Goal: Transaction & Acquisition: Purchase product/service

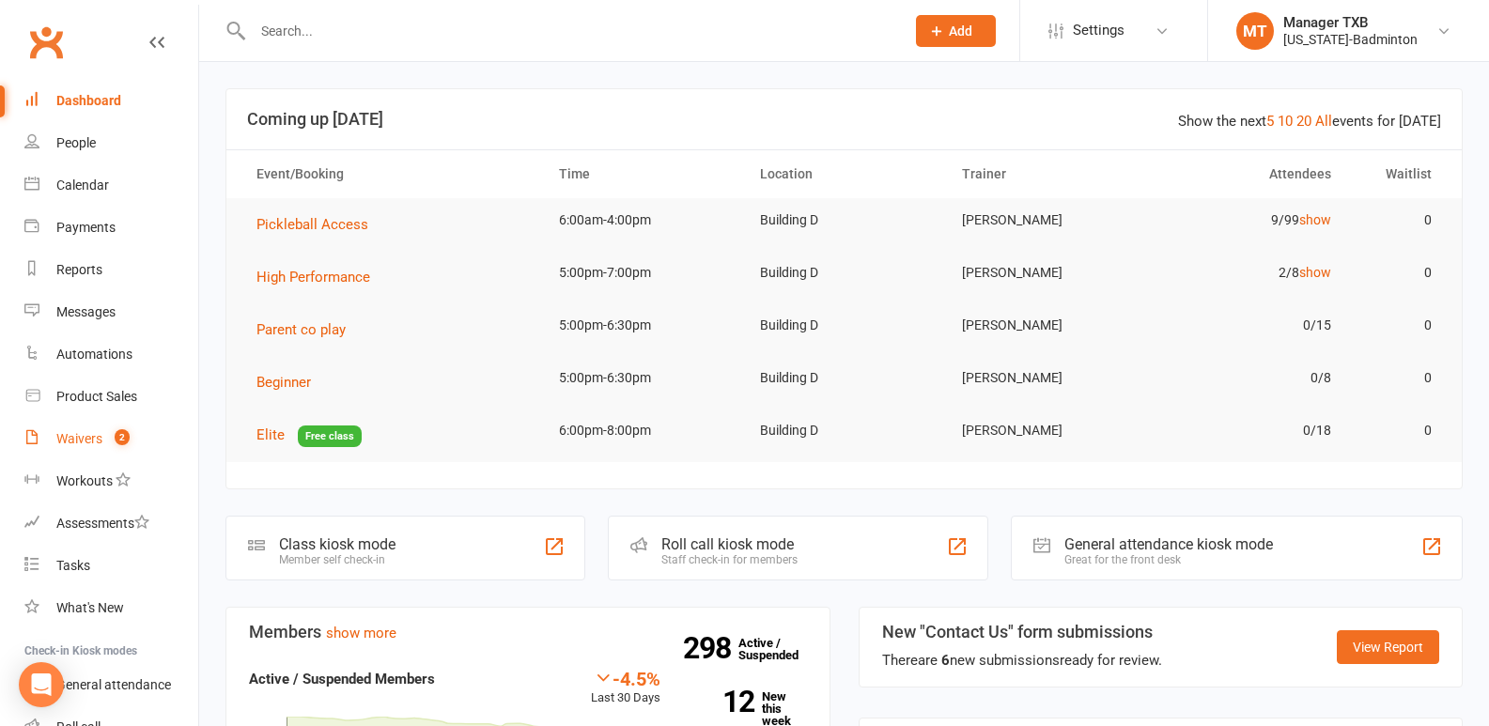
click at [72, 442] on div "Waivers" at bounding box center [79, 438] width 46 height 15
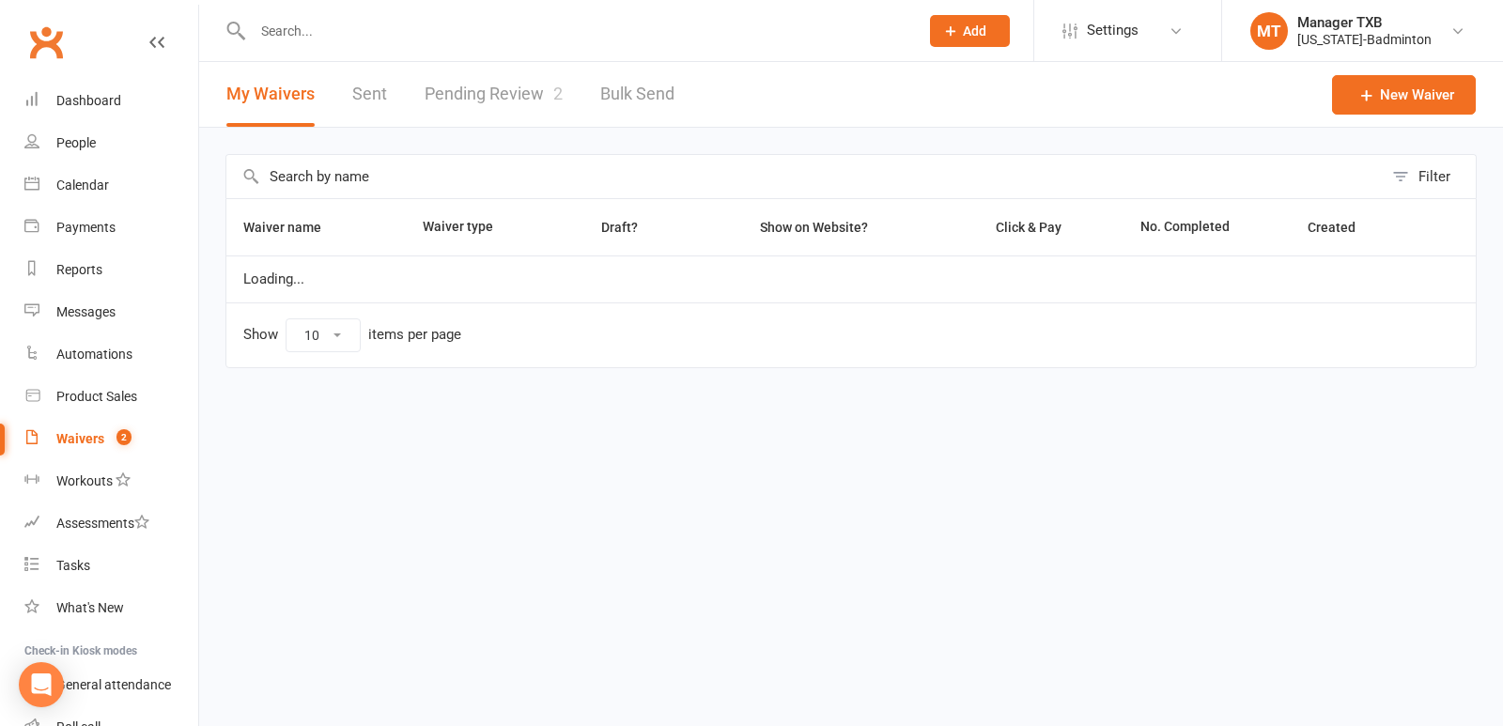
select select "100"
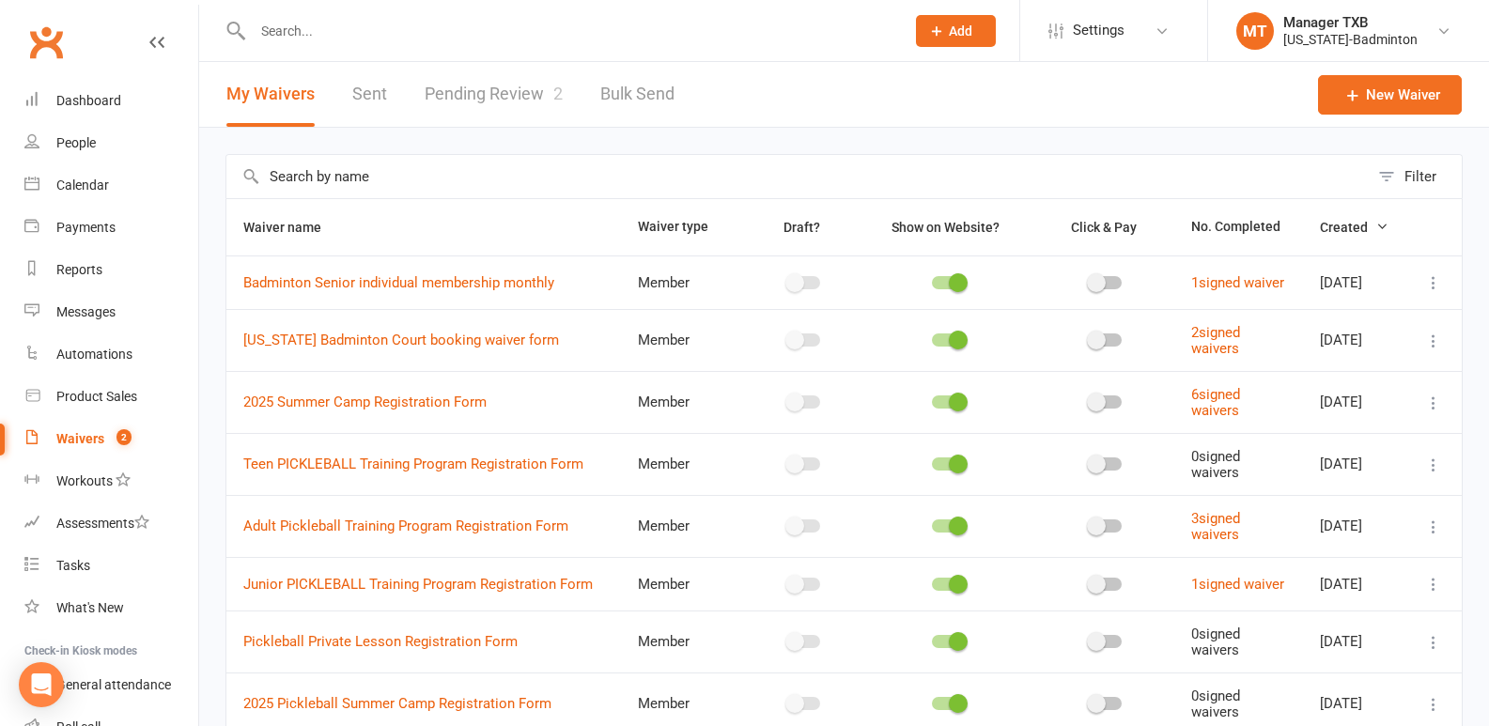
click at [460, 88] on link "Pending Review 2" at bounding box center [494, 94] width 138 height 65
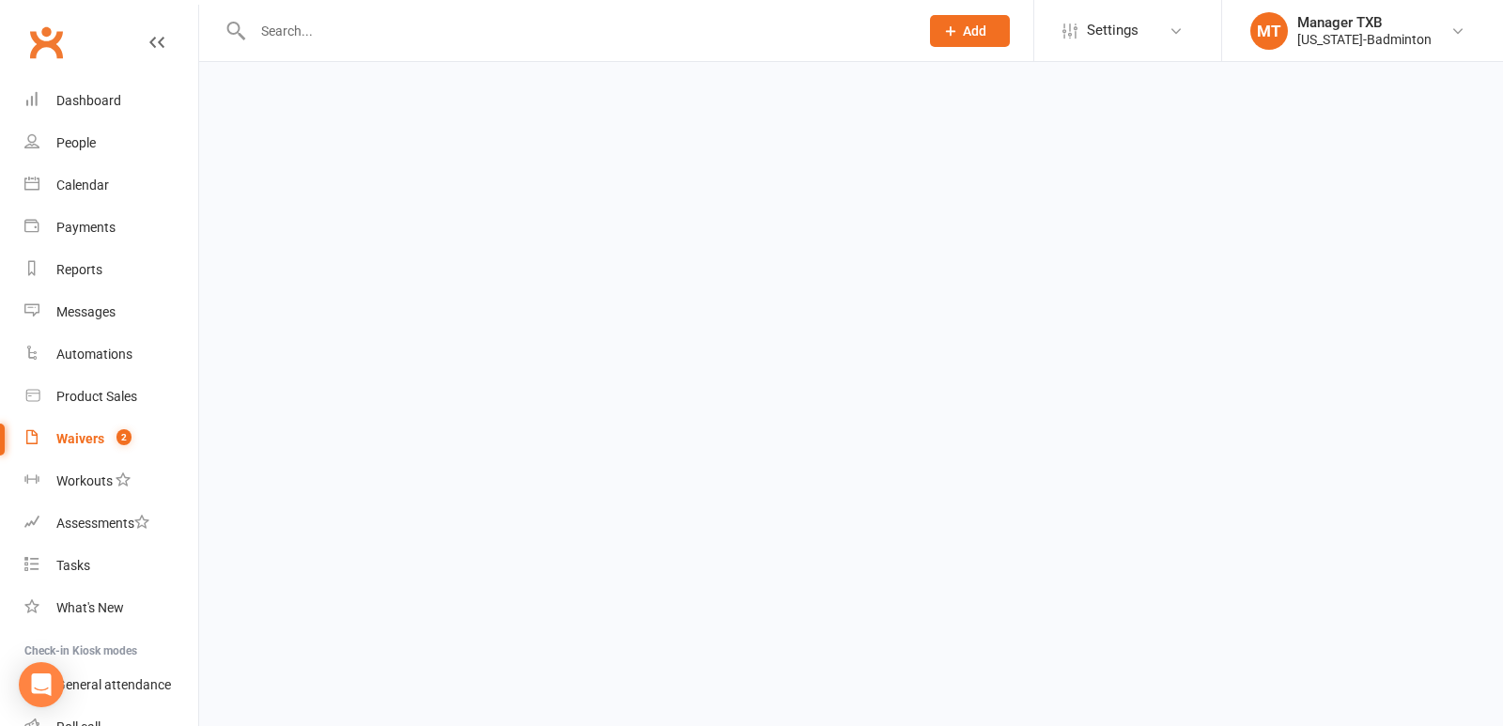
select select "25"
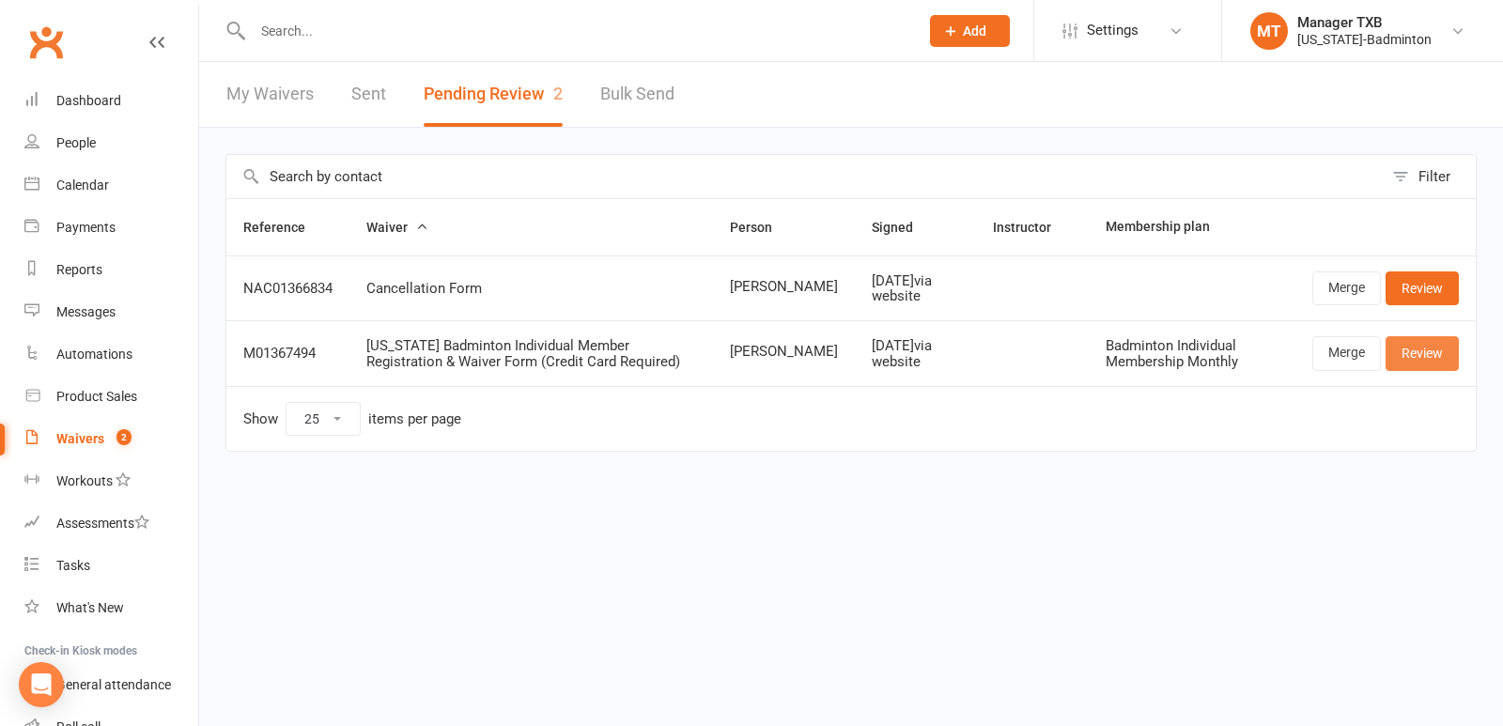
click at [1433, 355] on link "Review" at bounding box center [1421, 353] width 73 height 34
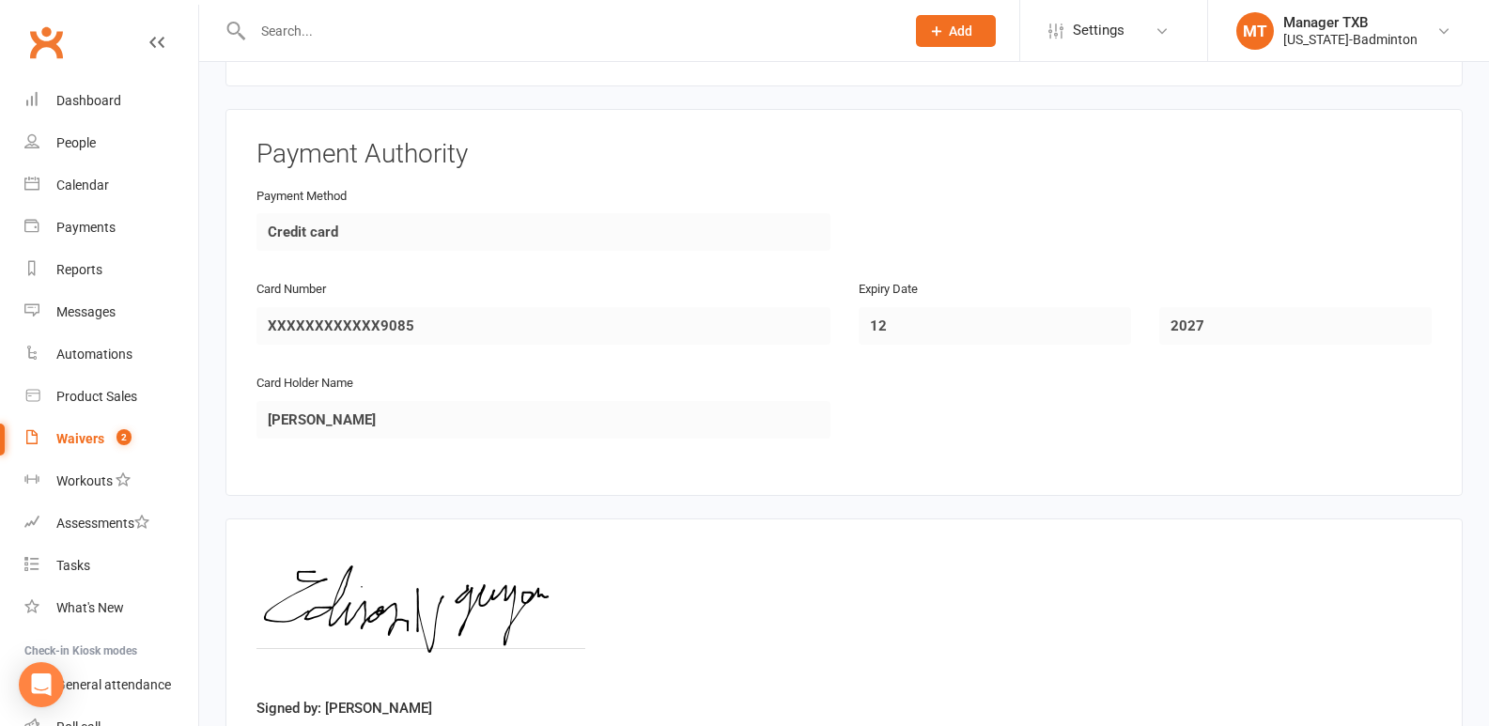
scroll to position [2387, 0]
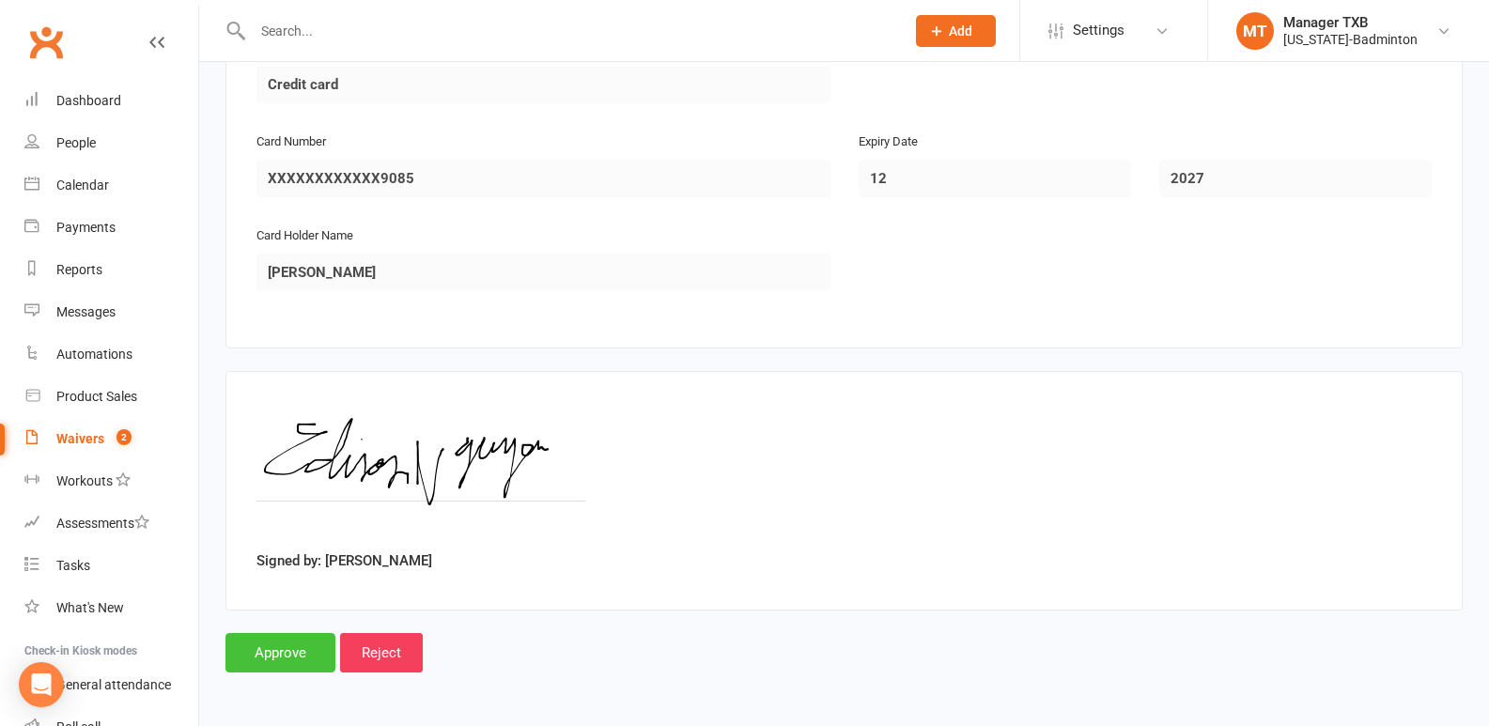
drag, startPoint x: 278, startPoint y: 650, endPoint x: 1012, endPoint y: 521, distance: 744.8
click at [276, 659] on input "Approve" at bounding box center [280, 652] width 110 height 39
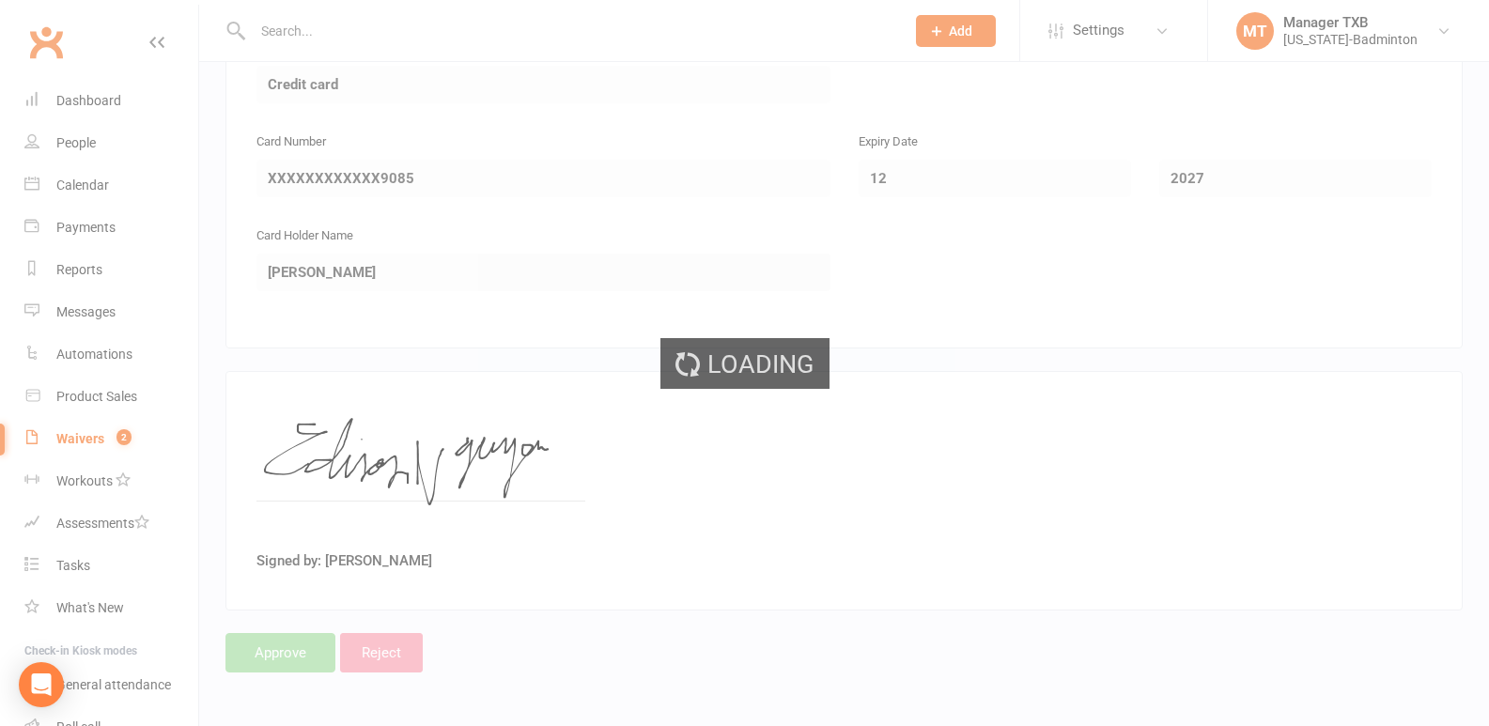
select select "25"
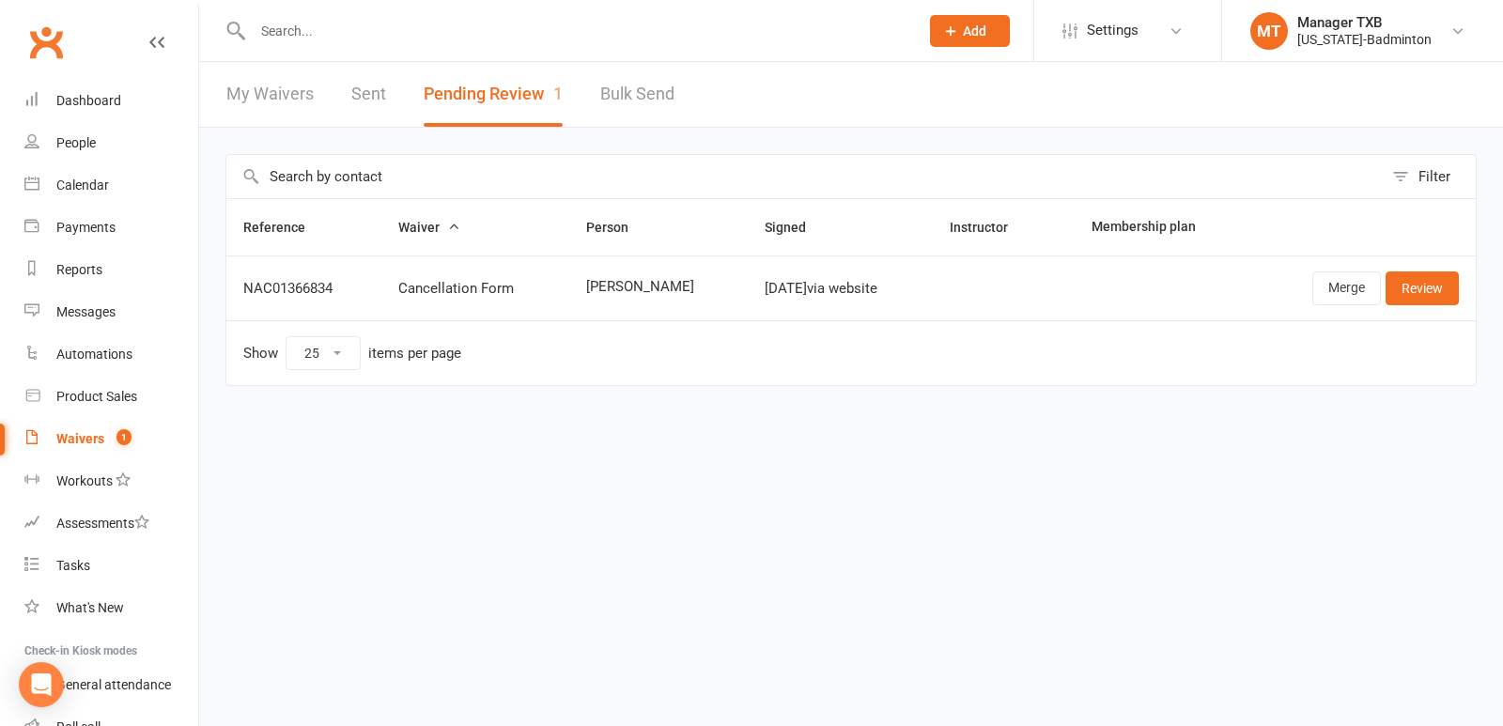
click at [271, 28] on input "text" at bounding box center [576, 31] width 658 height 26
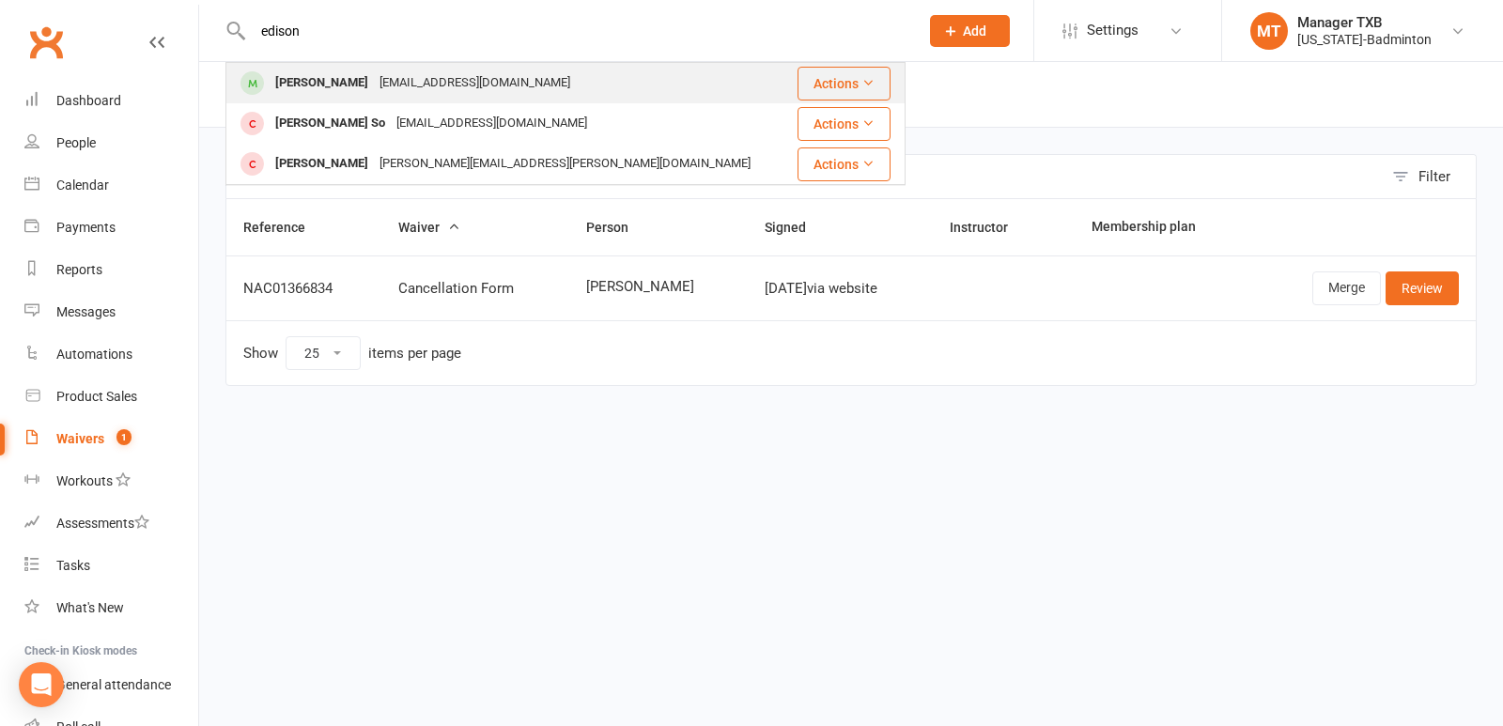
type input "edison"
click at [347, 89] on div "[PERSON_NAME]" at bounding box center [322, 83] width 104 height 27
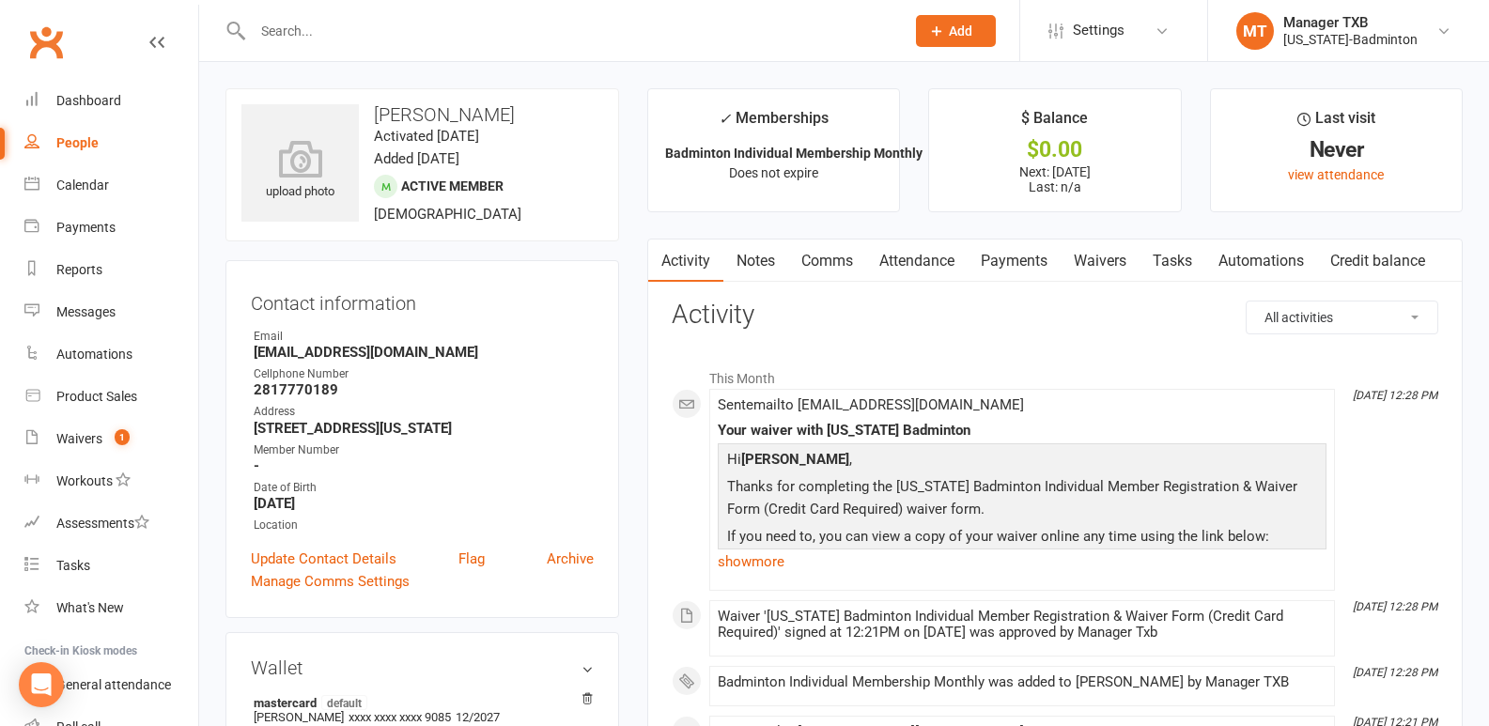
click at [1044, 253] on link "Payments" at bounding box center [1013, 261] width 93 height 43
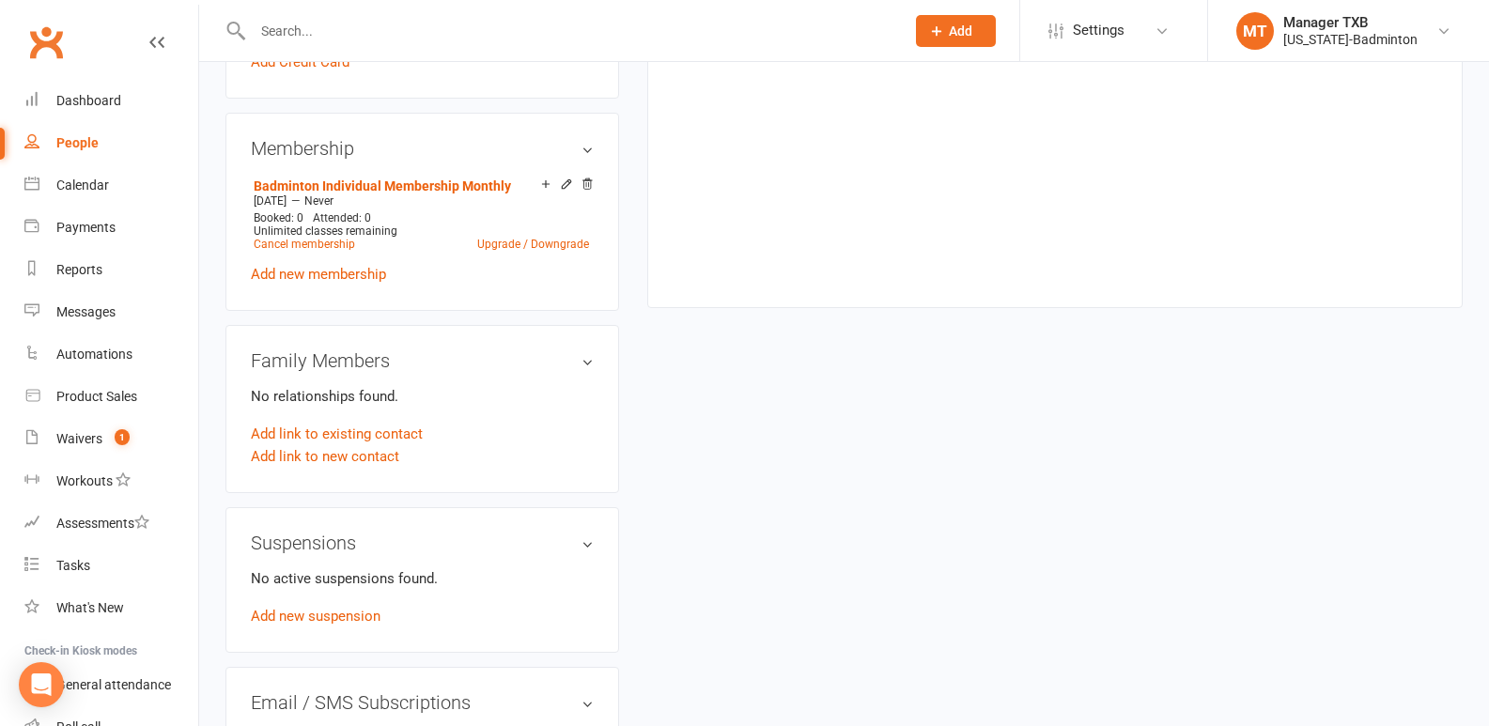
scroll to position [696, 0]
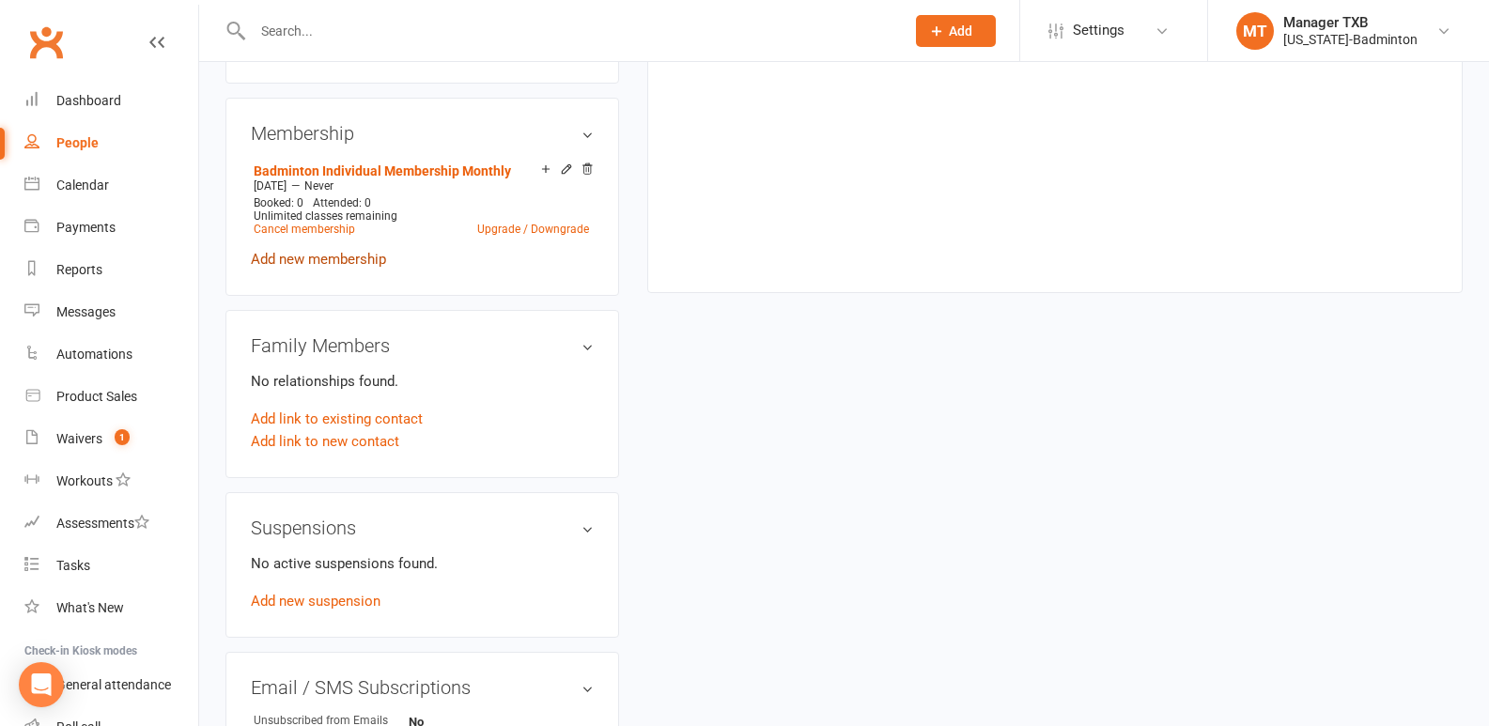
click at [336, 263] on link "Add new membership" at bounding box center [318, 259] width 135 height 17
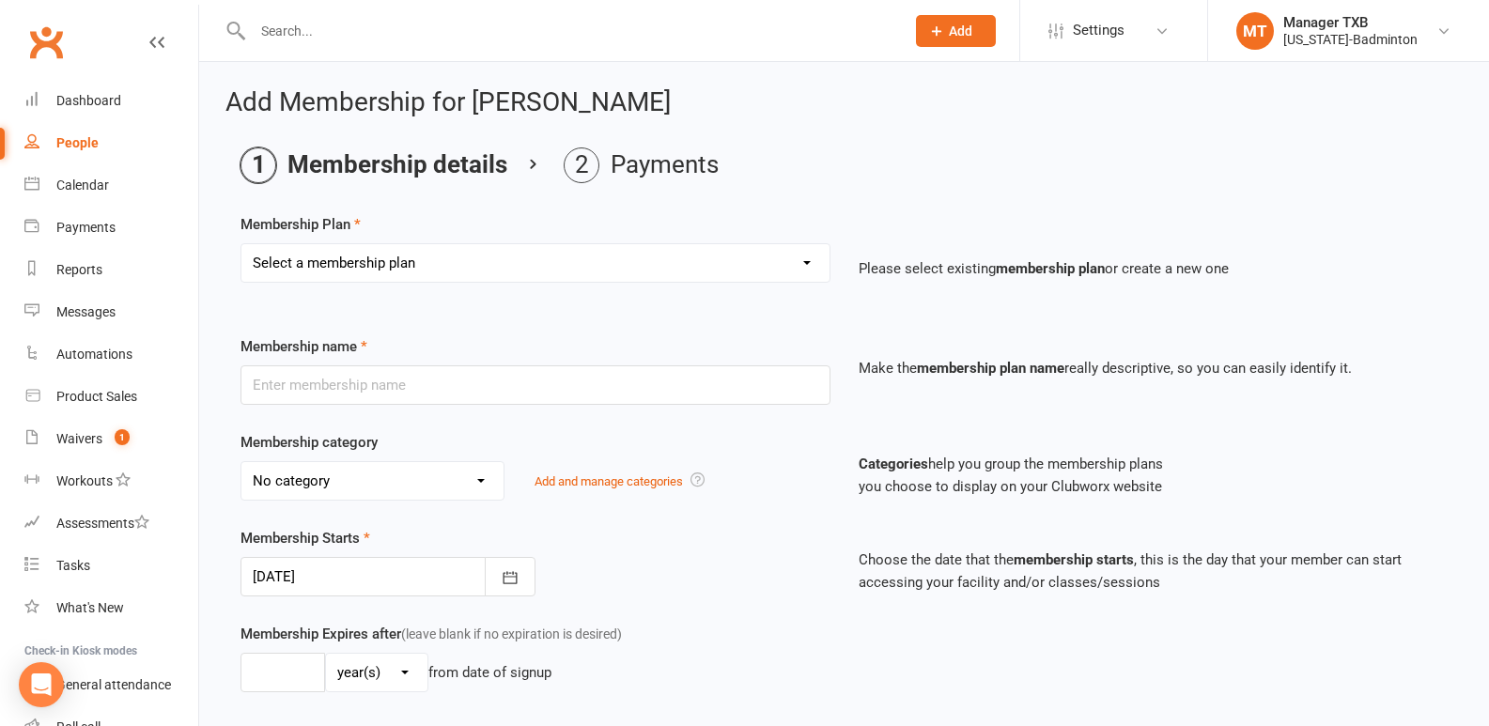
click at [456, 268] on select "Select a membership plan Create new Membership Plan Badminton Walk-in Pass 1 Vi…" at bounding box center [535, 263] width 588 height 38
click at [844, 149] on ol "Membership details Payments" at bounding box center [843, 165] width 1207 height 36
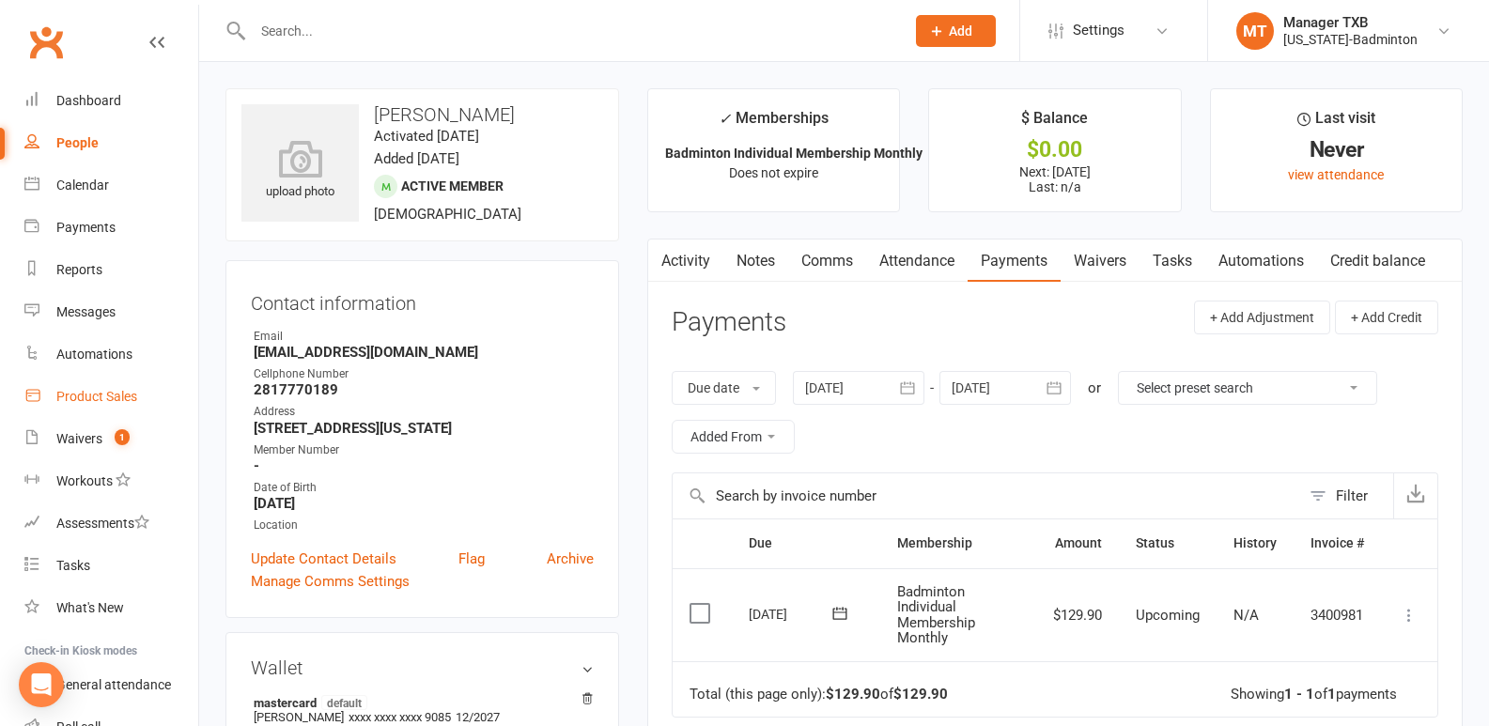
click at [73, 398] on div "Product Sales" at bounding box center [96, 396] width 81 height 15
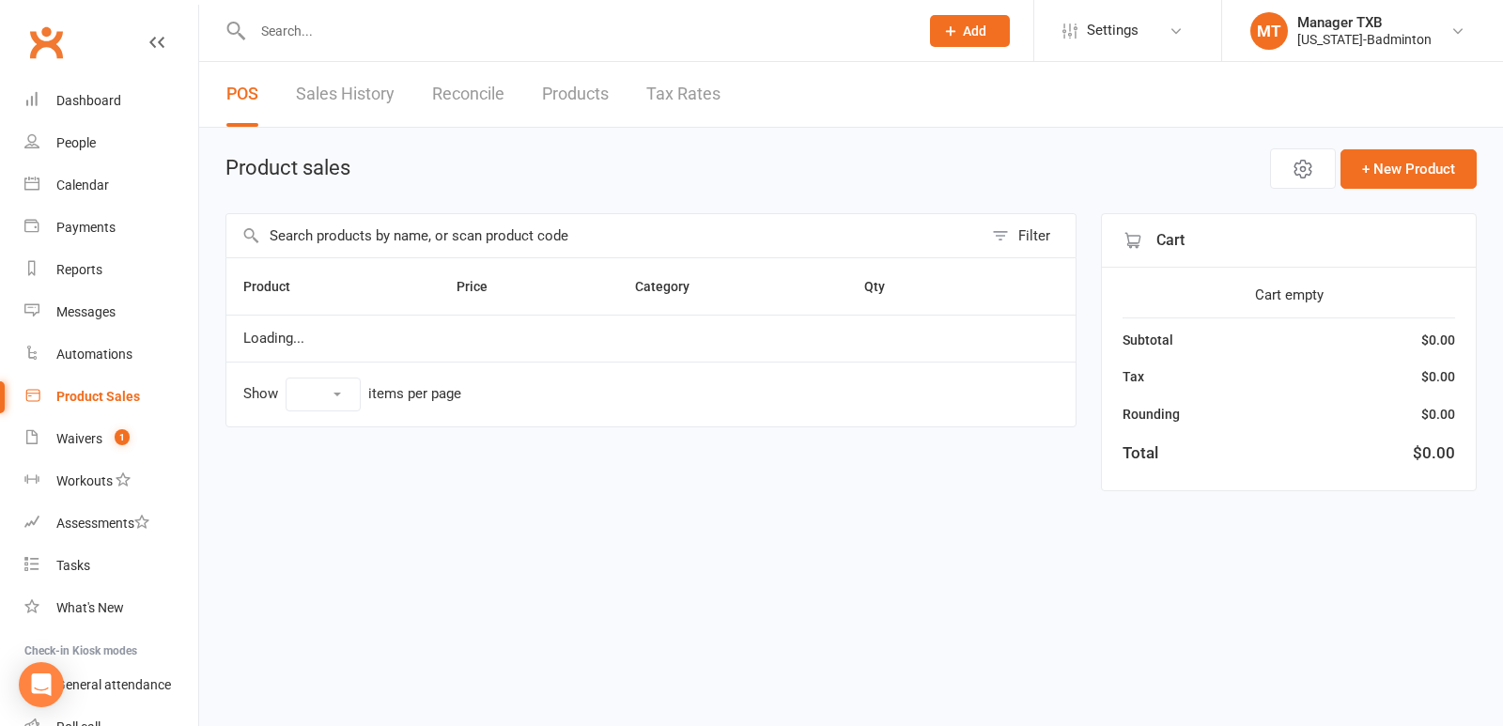
select select "100"
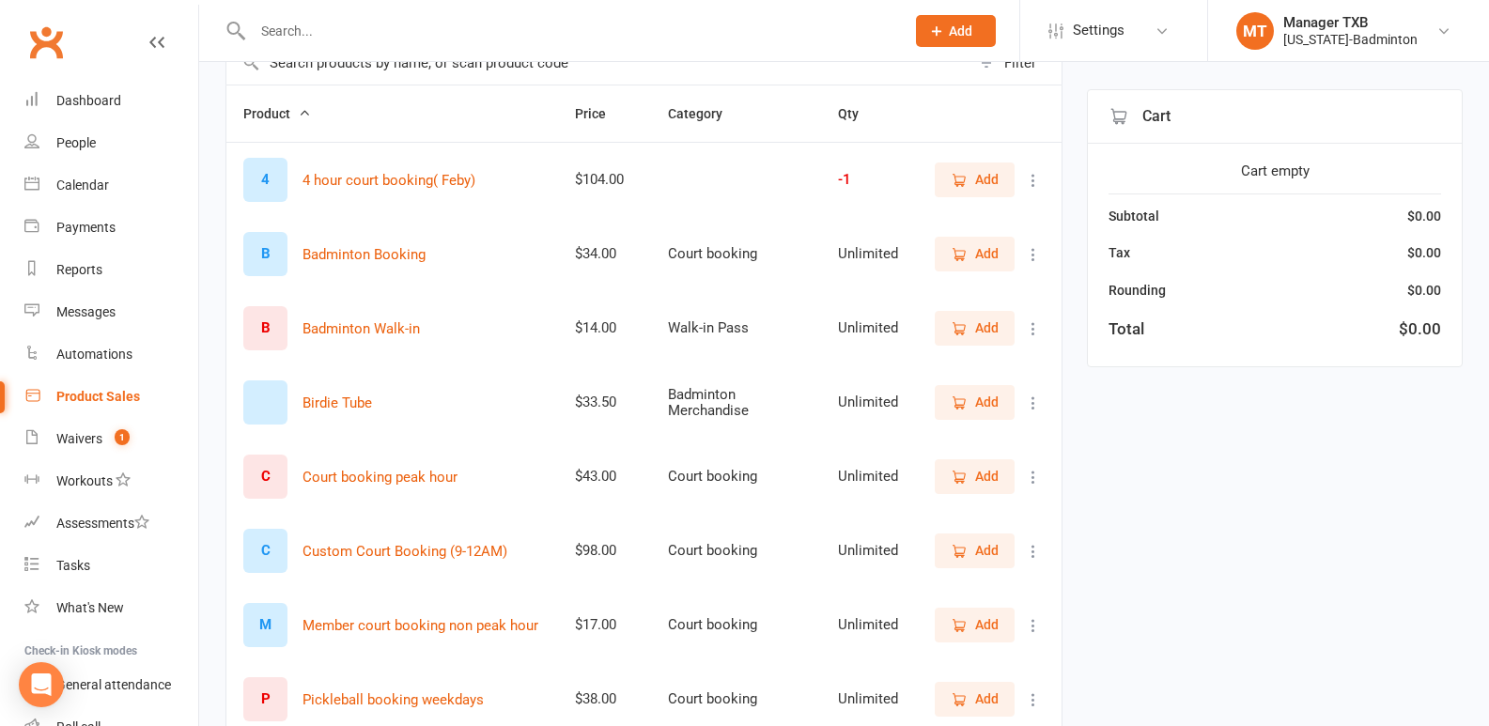
scroll to position [193, 0]
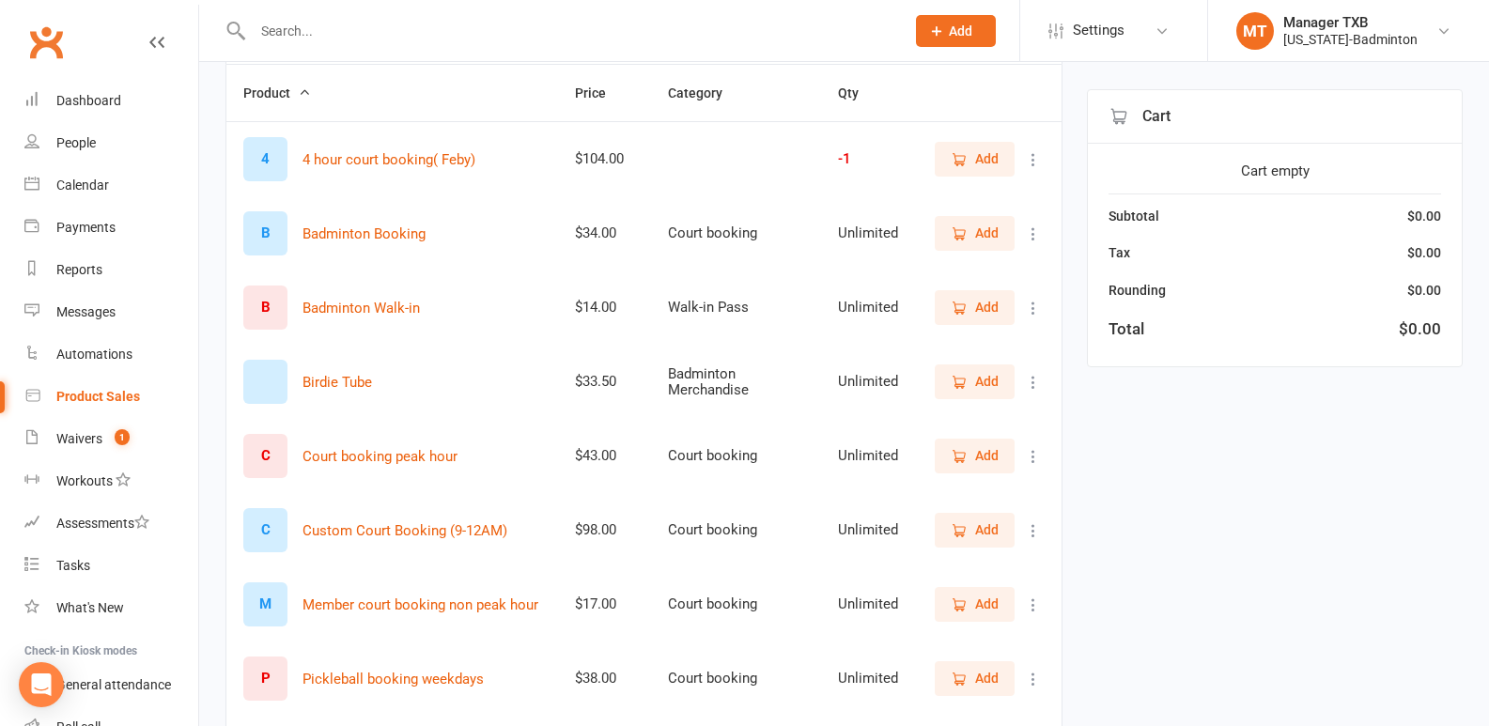
click at [973, 603] on span "Add" at bounding box center [975, 604] width 48 height 21
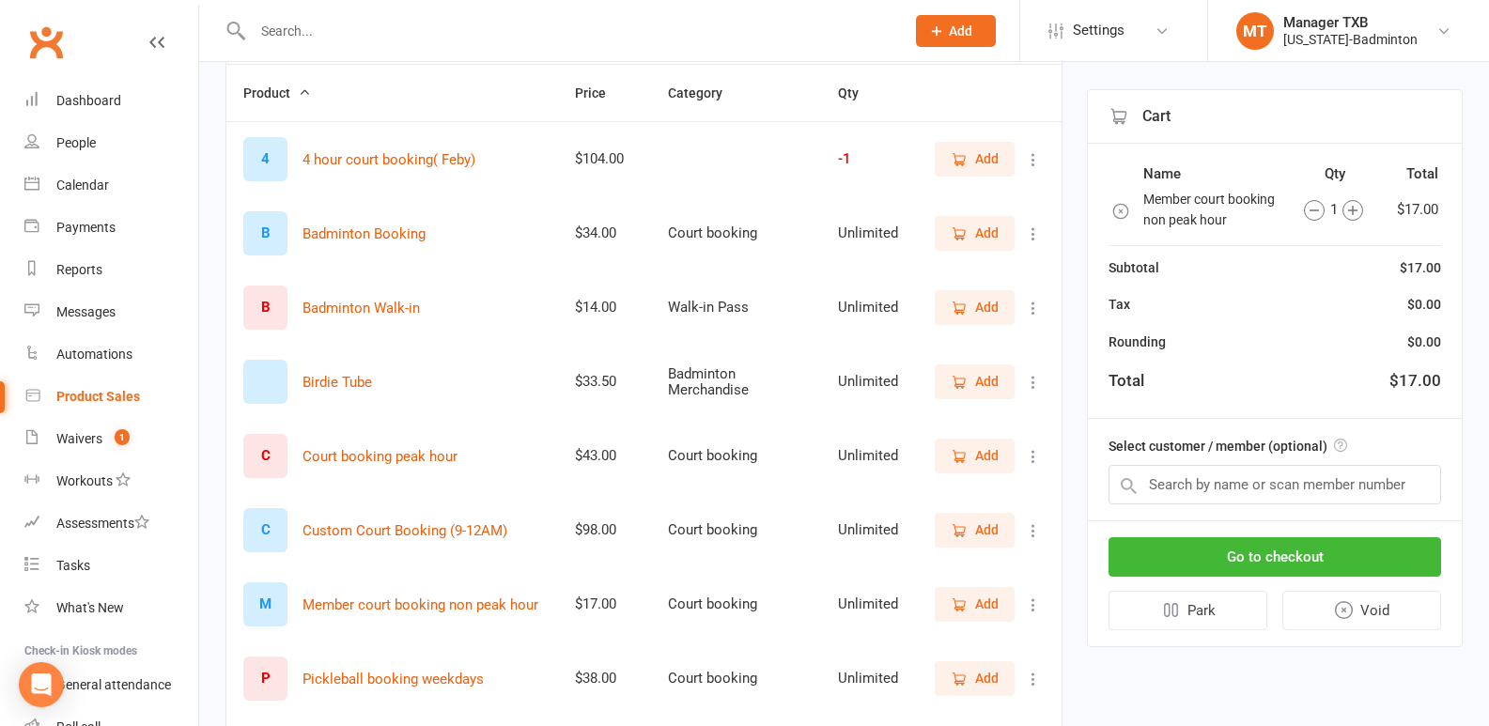
click at [1348, 213] on icon "button" at bounding box center [1352, 210] width 21 height 21
click at [1185, 487] on input "text" at bounding box center [1274, 484] width 333 height 39
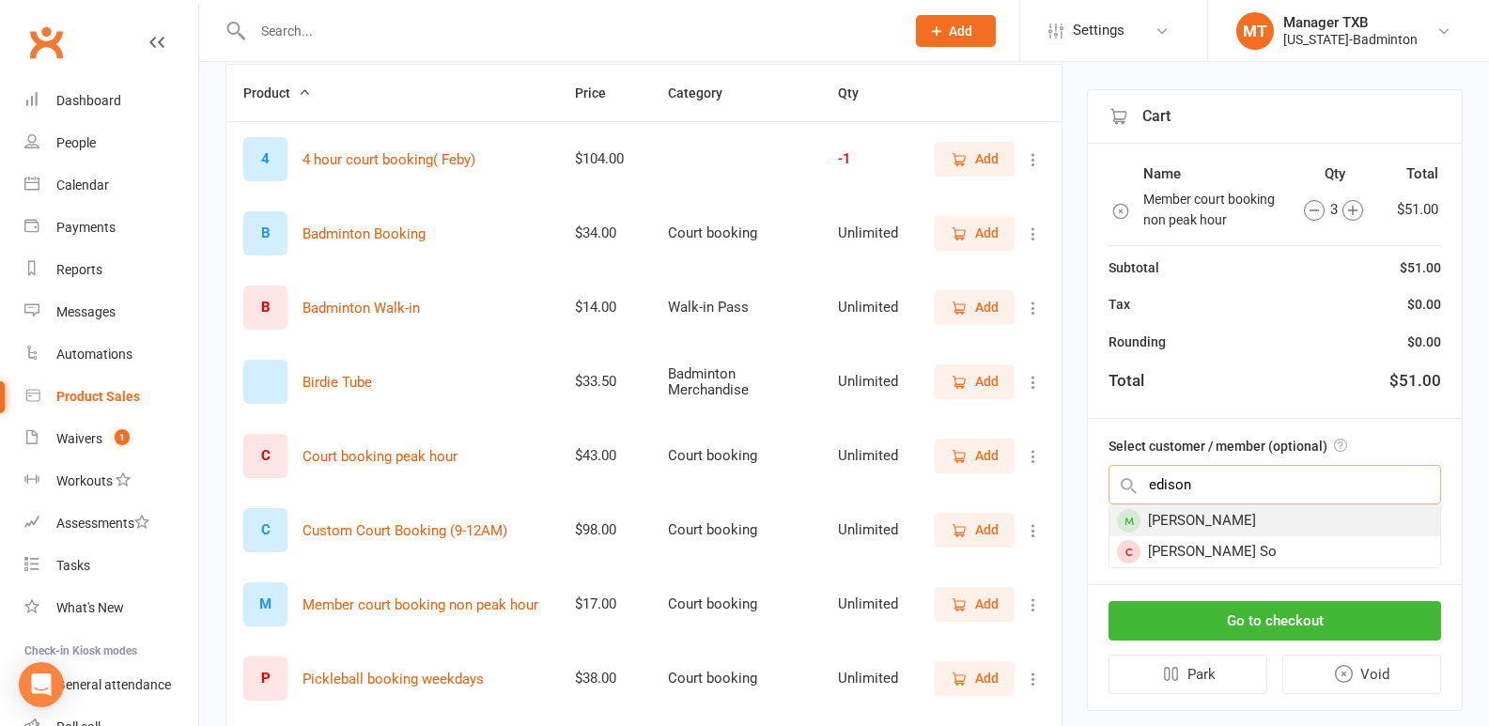
type input "edison"
click at [1195, 519] on div "[PERSON_NAME]" at bounding box center [1274, 520] width 331 height 31
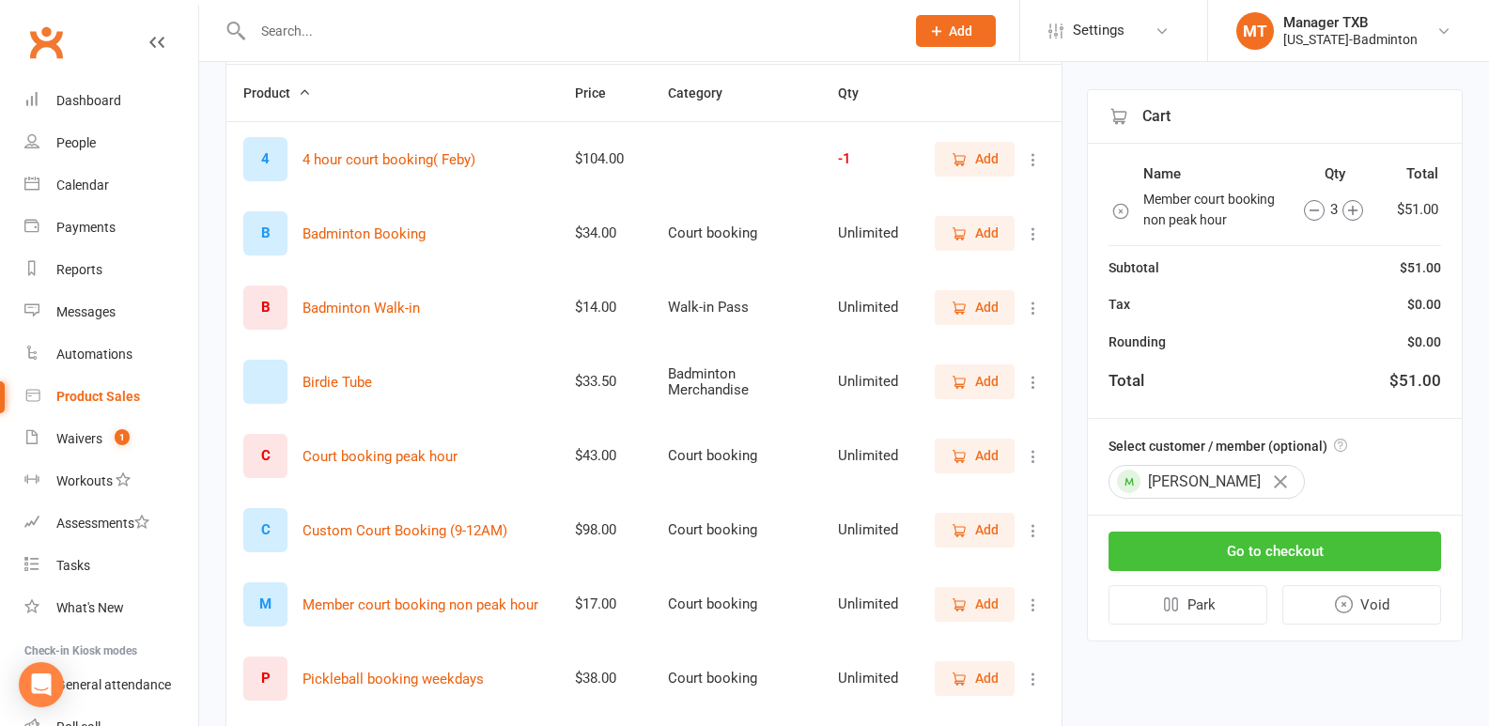
click at [1276, 554] on button "Go to checkout" at bounding box center [1274, 551] width 333 height 39
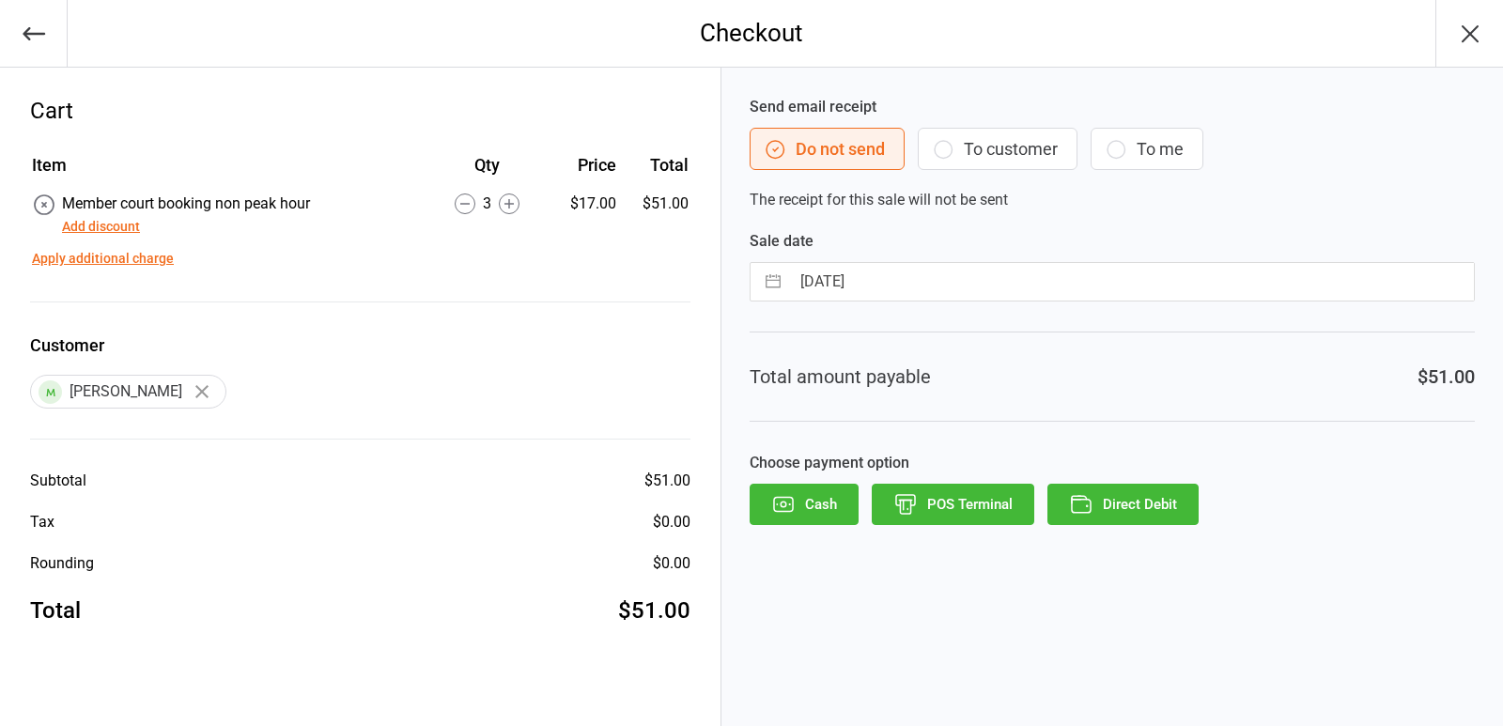
click at [1123, 509] on button "Direct Debit" at bounding box center [1122, 504] width 151 height 41
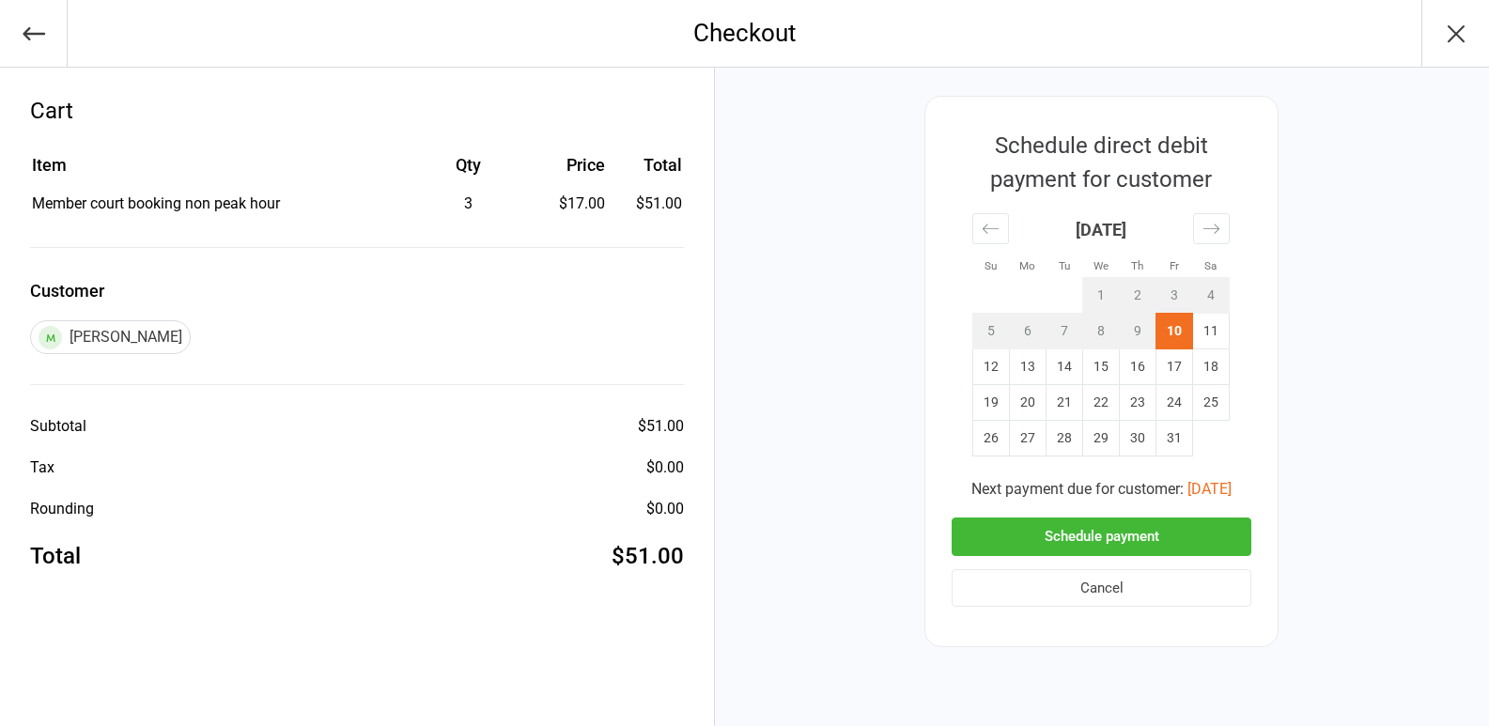
click at [1097, 532] on button "Schedule payment" at bounding box center [1101, 537] width 300 height 39
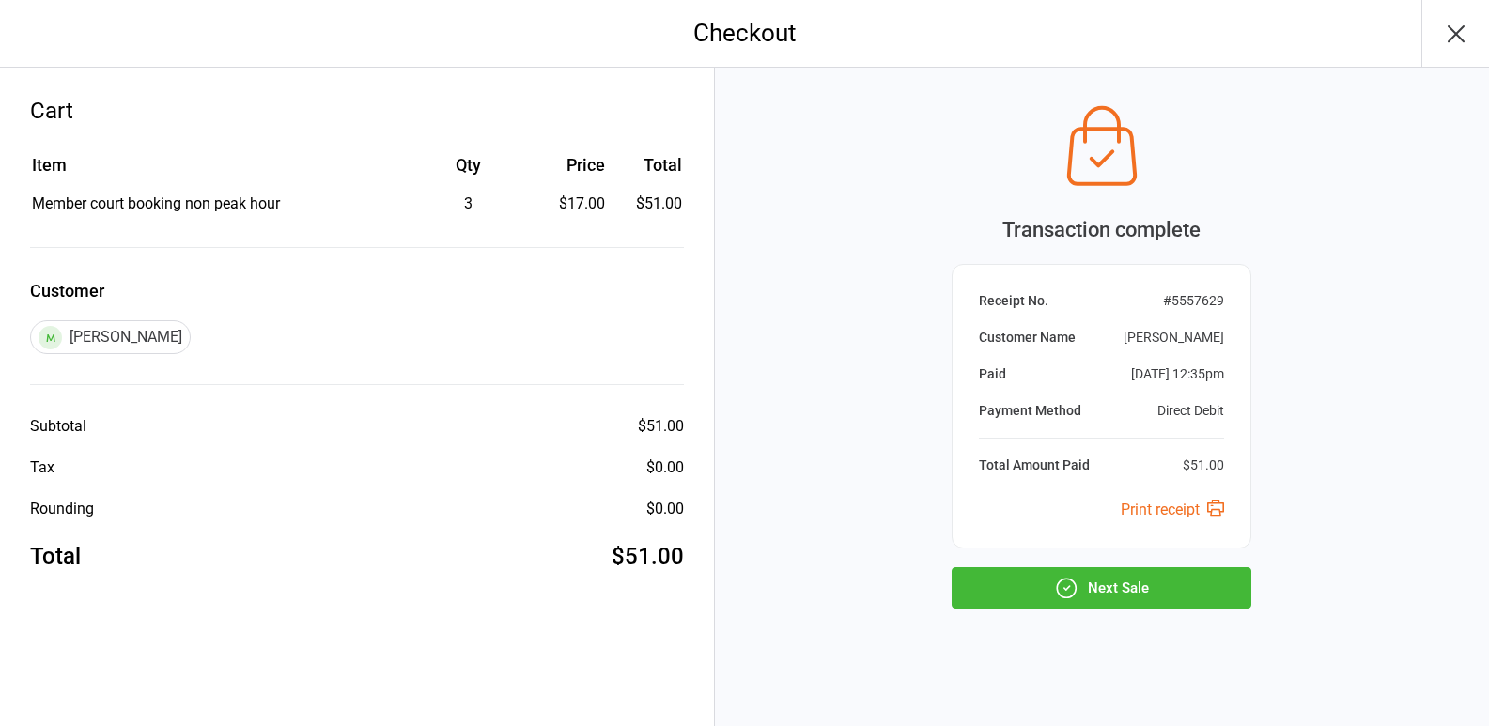
click at [1461, 39] on icon "button" at bounding box center [1455, 33] width 15 height 15
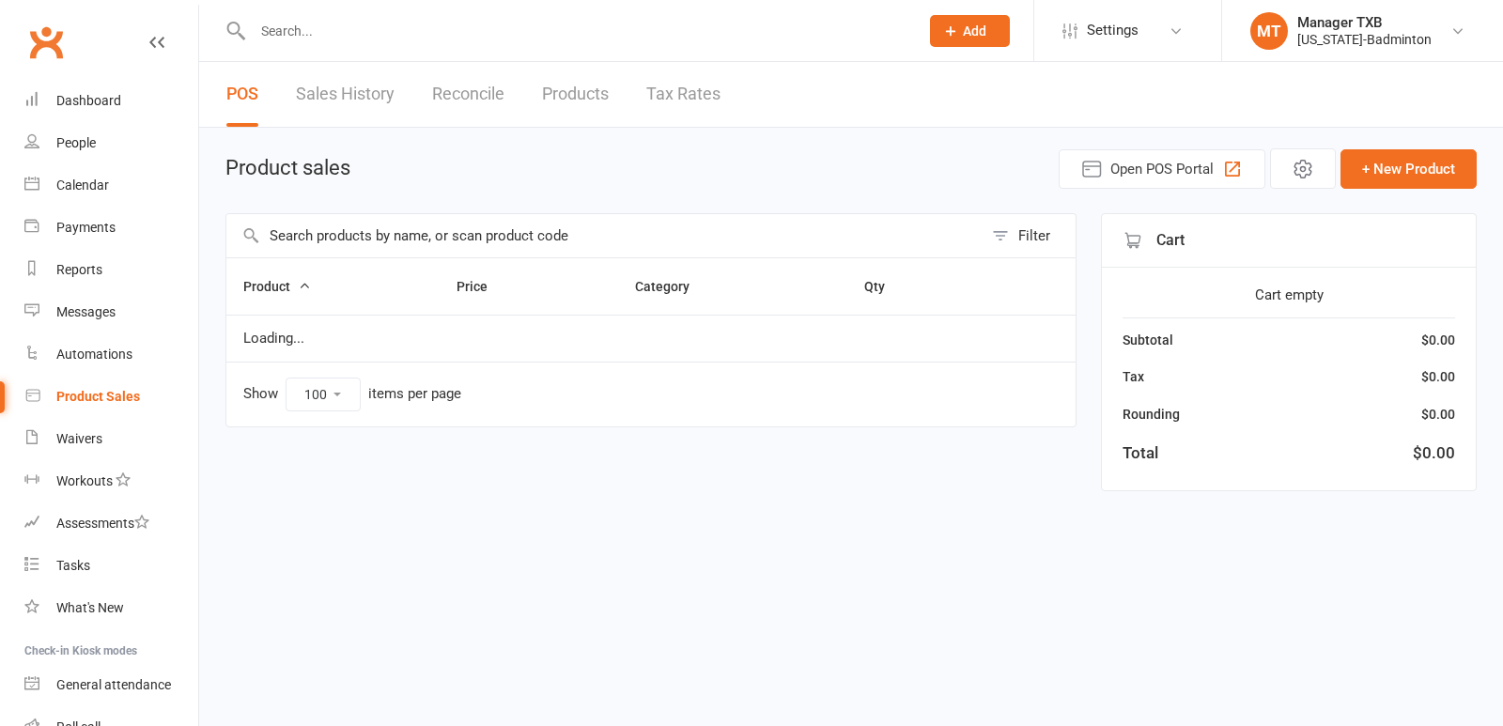
select select "100"
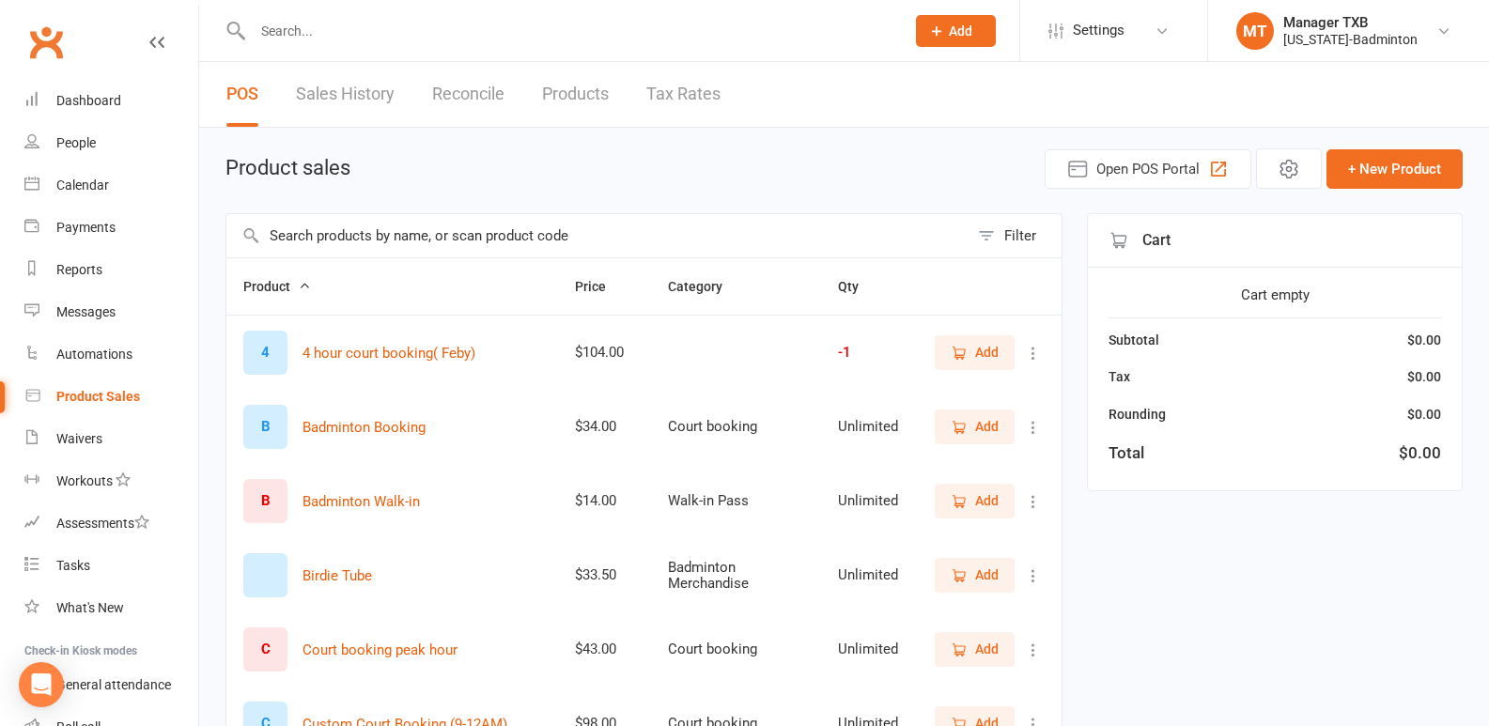
click at [394, 36] on input "text" at bounding box center [569, 31] width 644 height 26
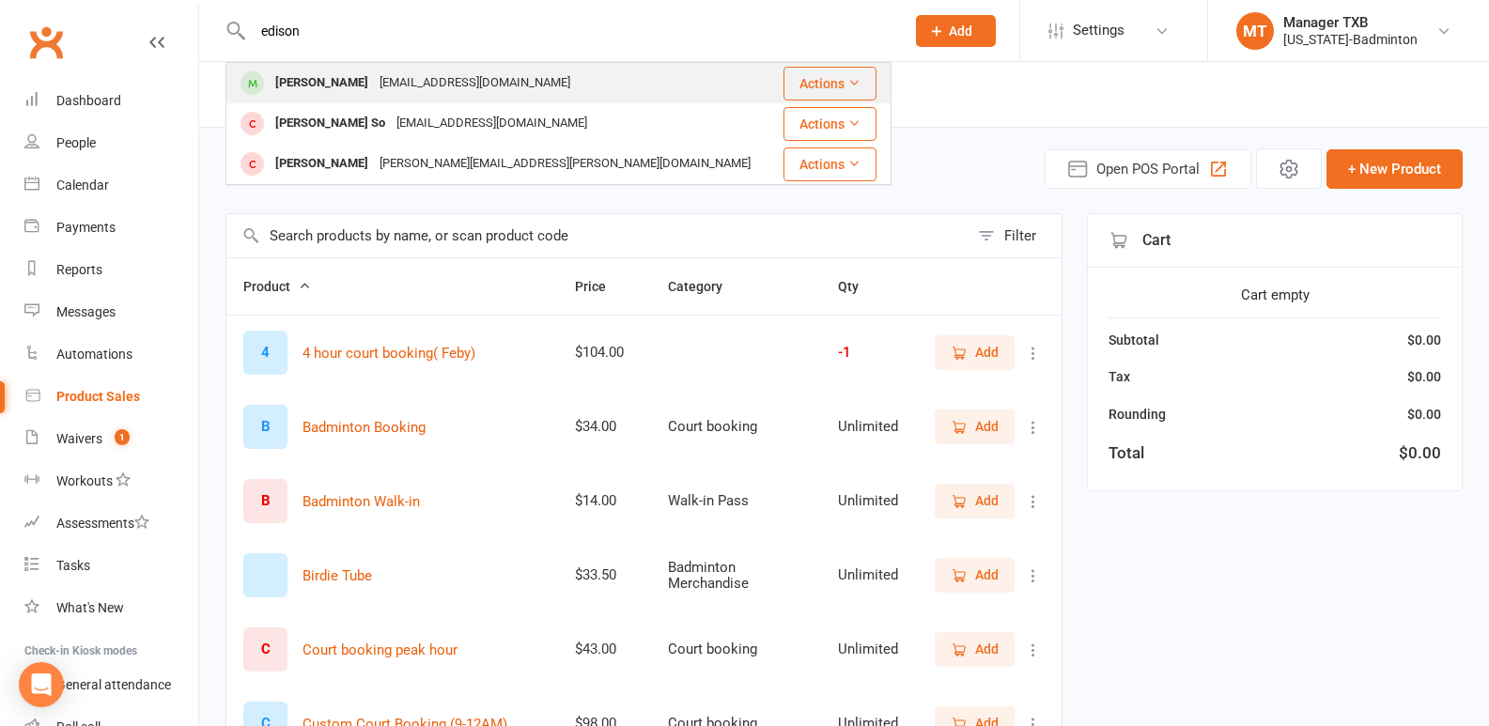
type input "edison"
click at [321, 82] on div "[PERSON_NAME]" at bounding box center [322, 83] width 104 height 27
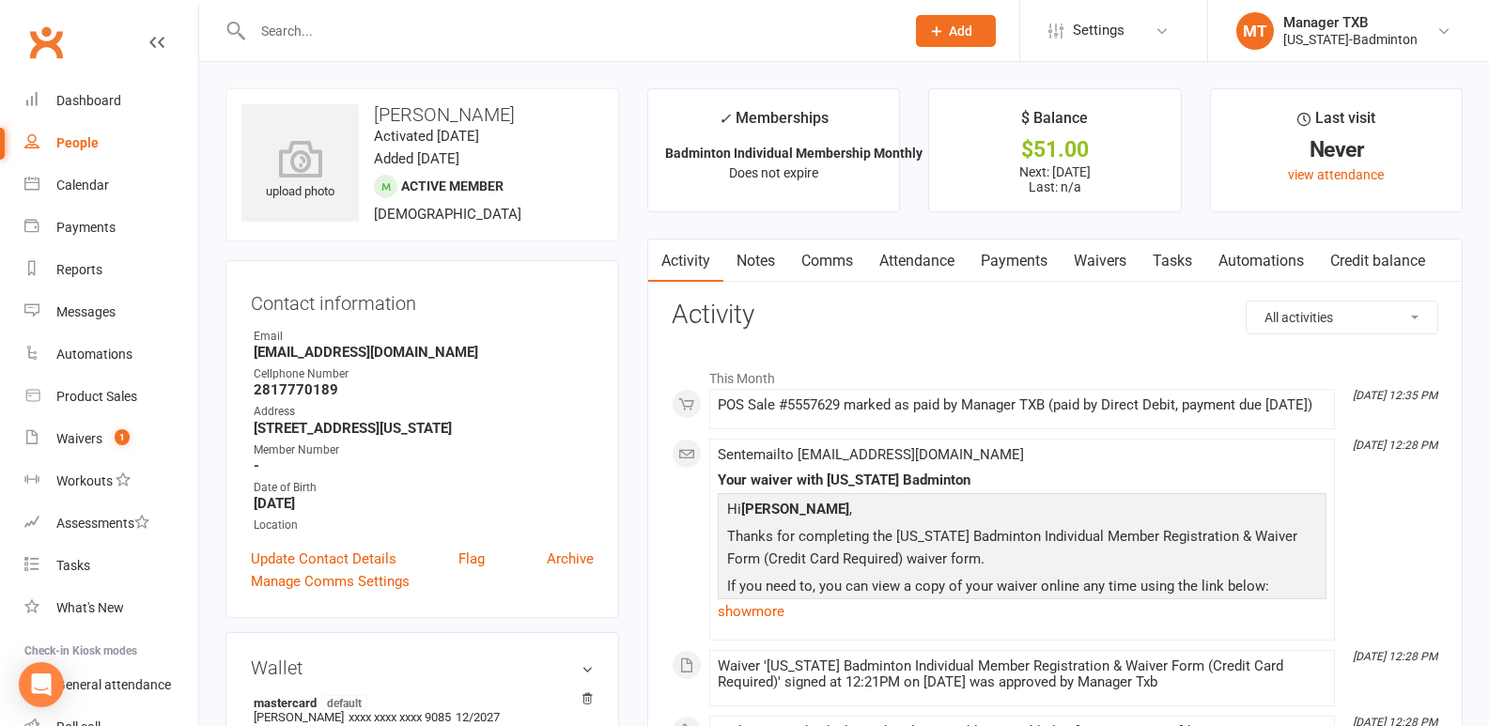
click at [1029, 269] on link "Payments" at bounding box center [1013, 261] width 93 height 43
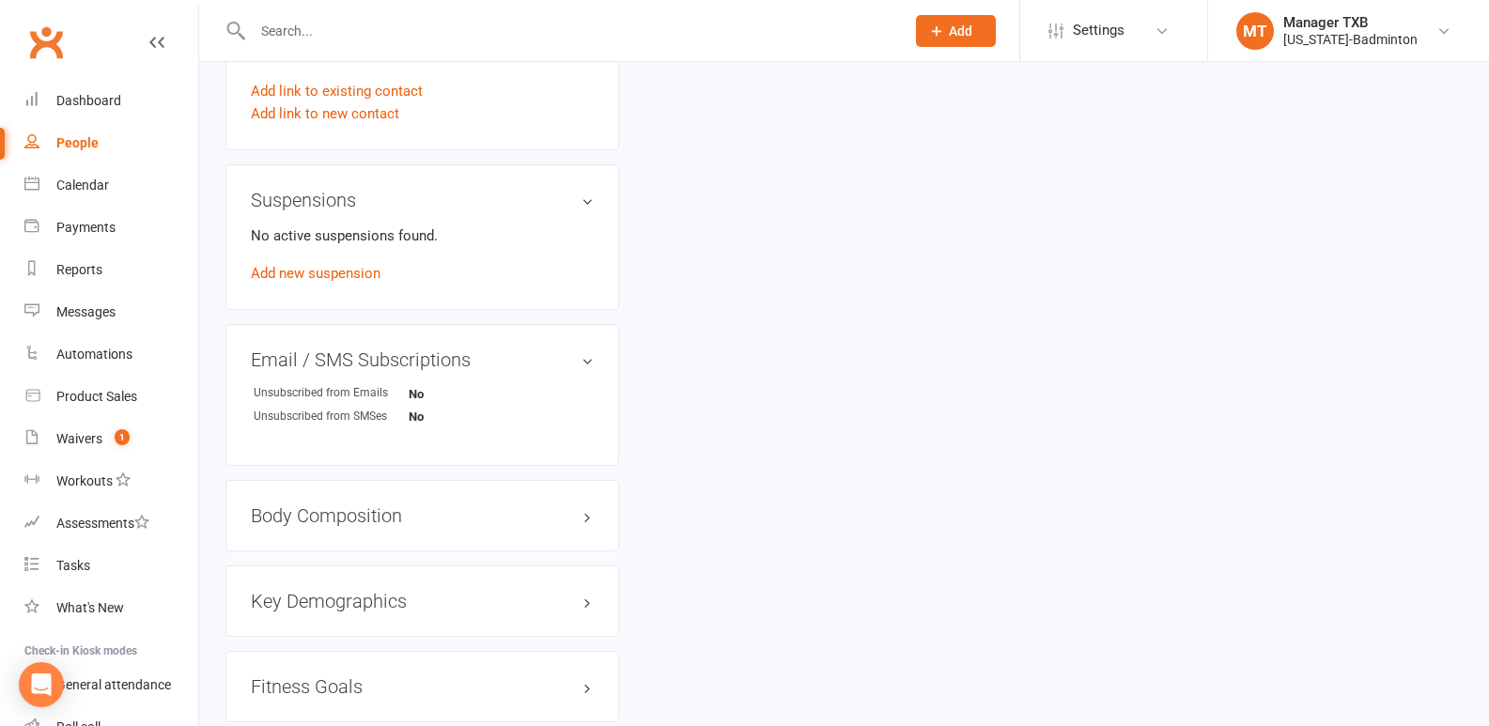
scroll to position [1027, 0]
